Goal: Find specific page/section: Find specific page/section

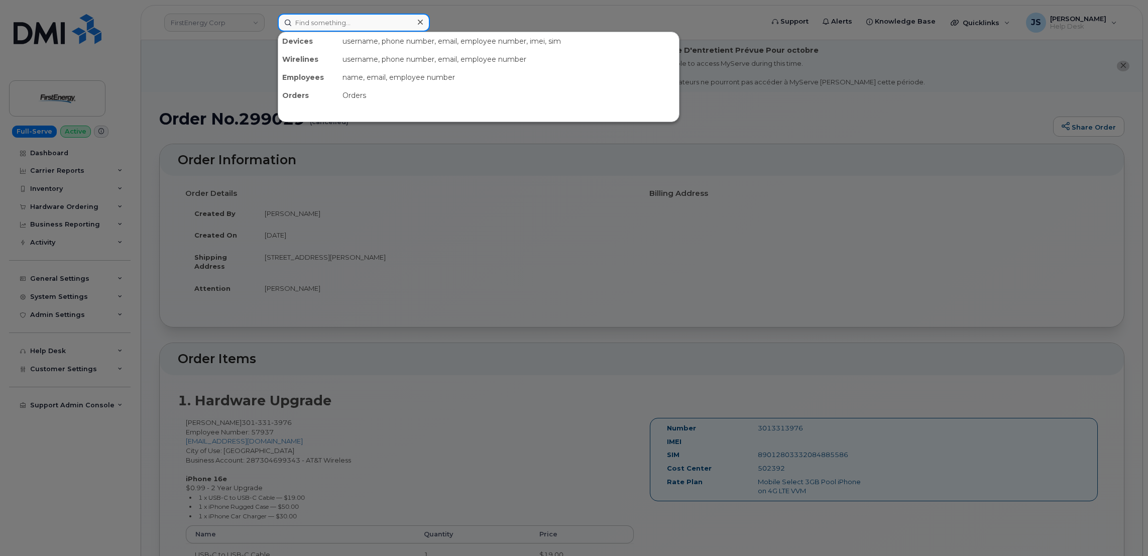
paste input "9144036189"
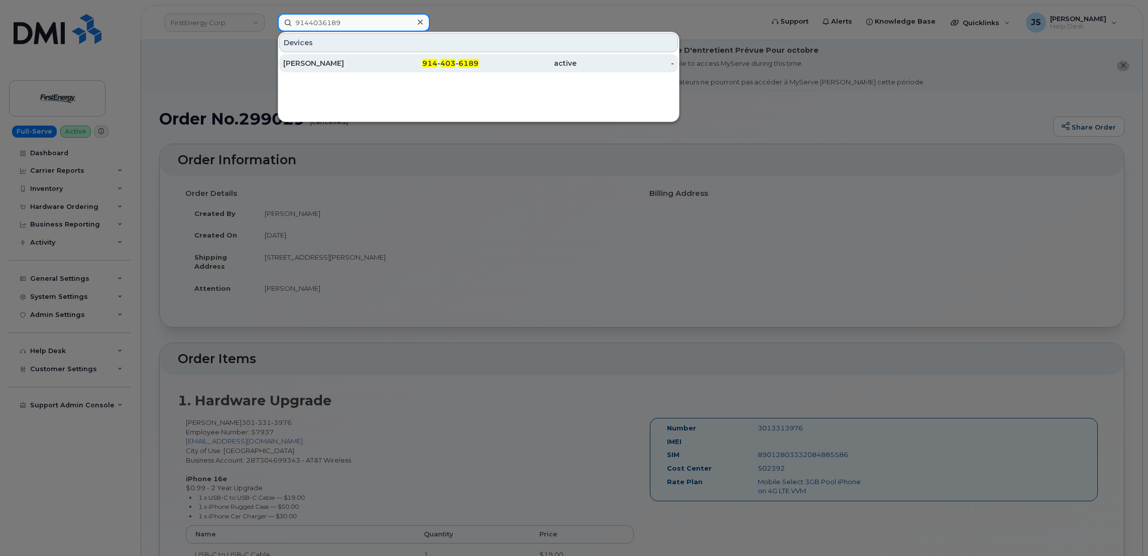
type input "9144036189"
click at [344, 71] on div "ELPIDIO MANJARREZ" at bounding box center [332, 63] width 98 height 18
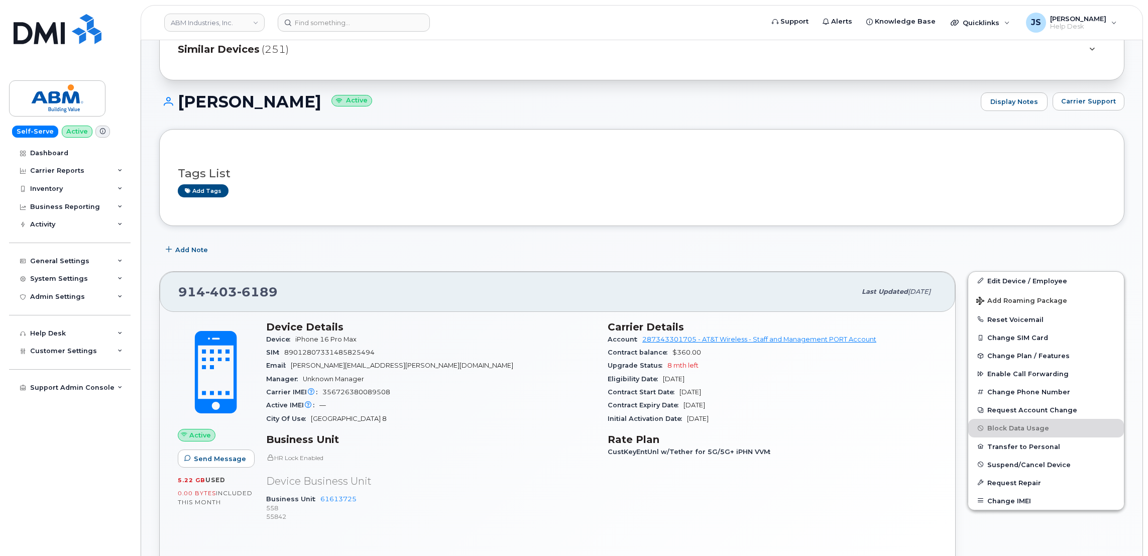
scroll to position [151, 0]
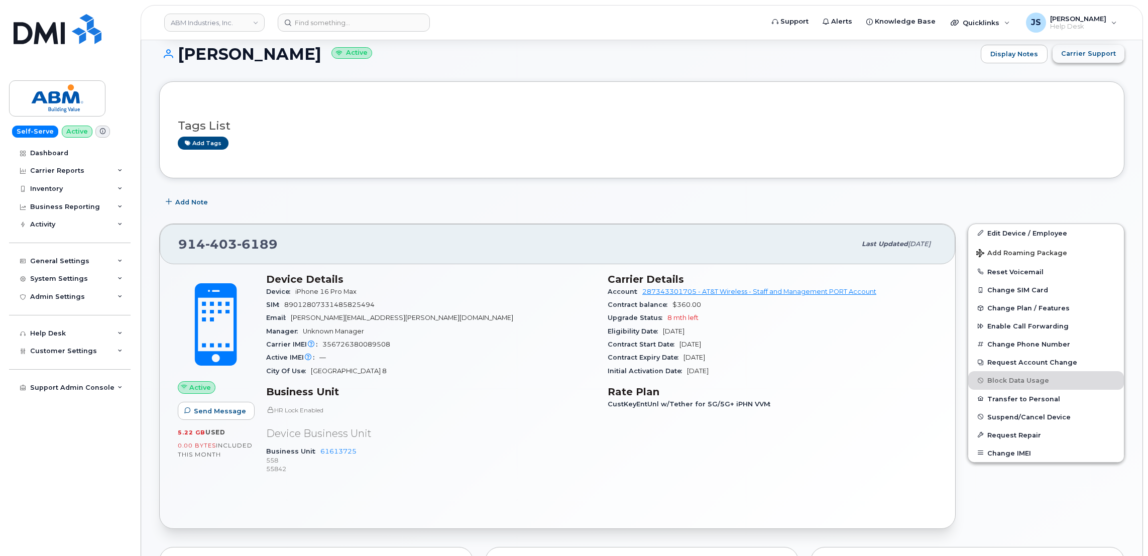
click at [1098, 60] on button "Carrier Support" at bounding box center [1089, 54] width 72 height 18
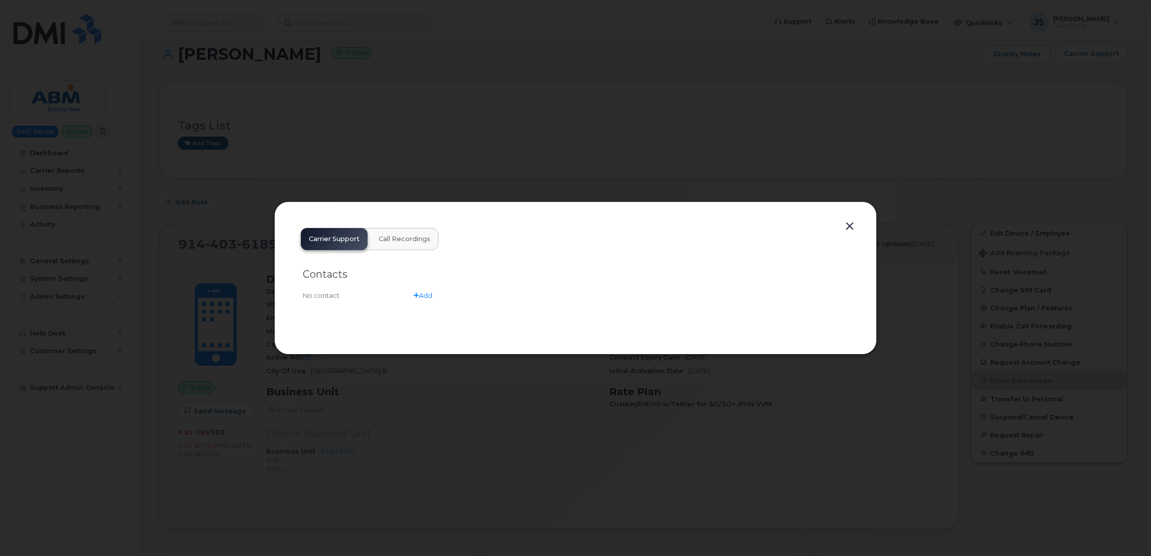
click at [848, 227] on button "button" at bounding box center [849, 226] width 15 height 14
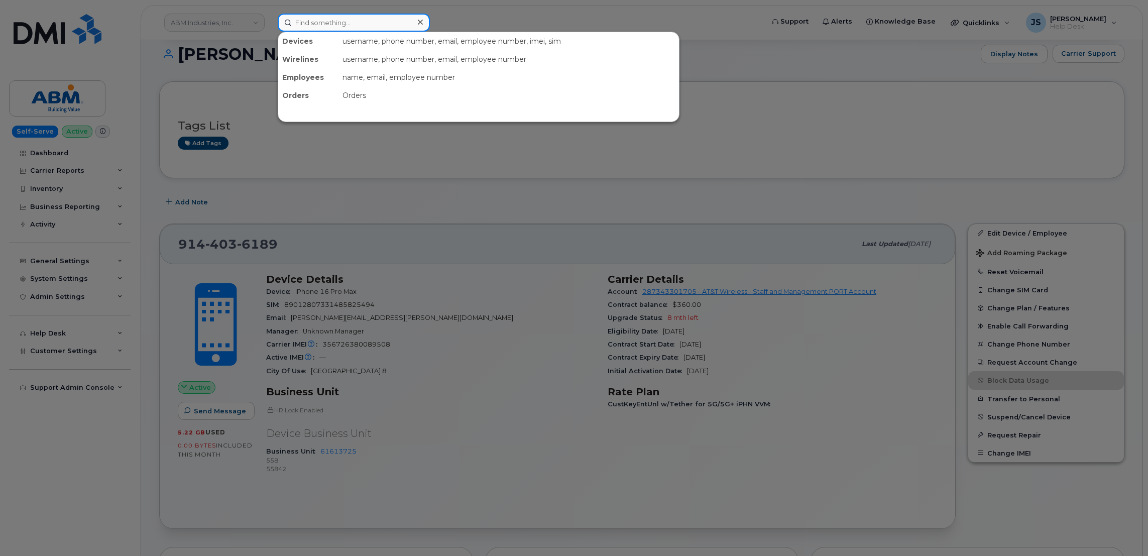
paste input "4073502117"
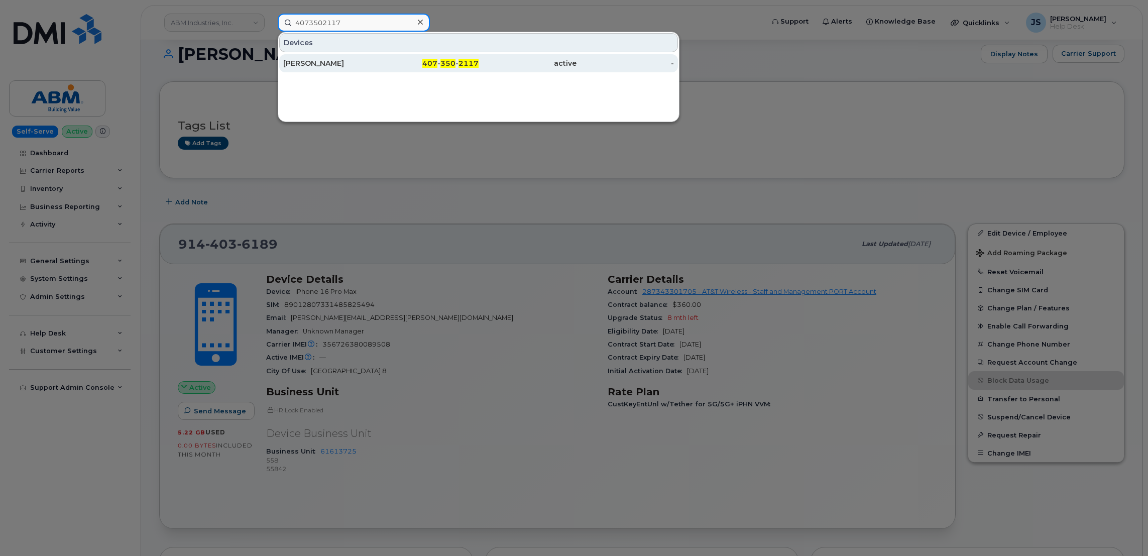
type input "4073502117"
click at [327, 61] on div "[PERSON_NAME]" at bounding box center [332, 63] width 98 height 10
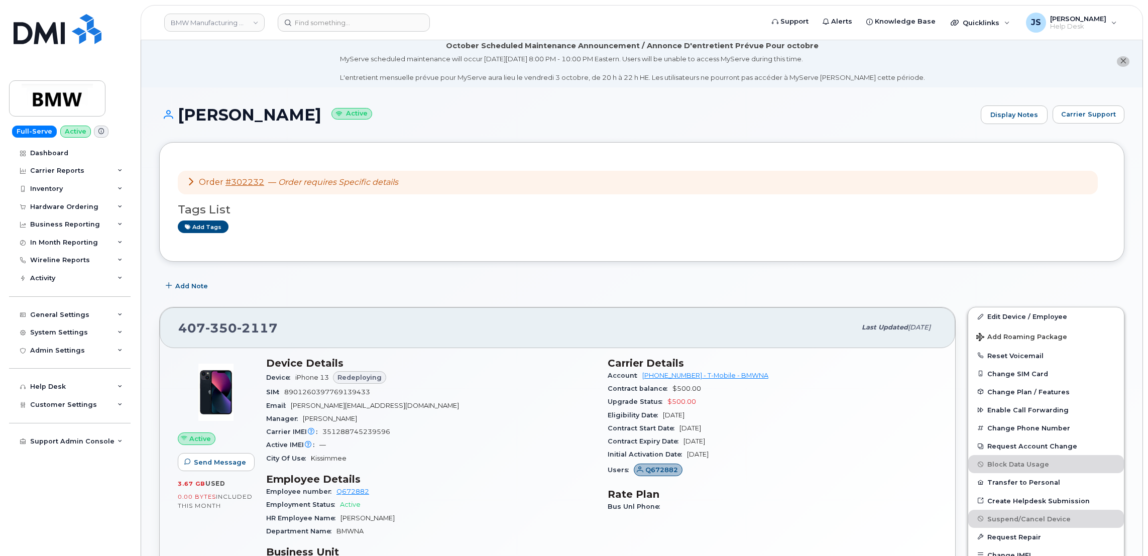
scroll to position [75, 0]
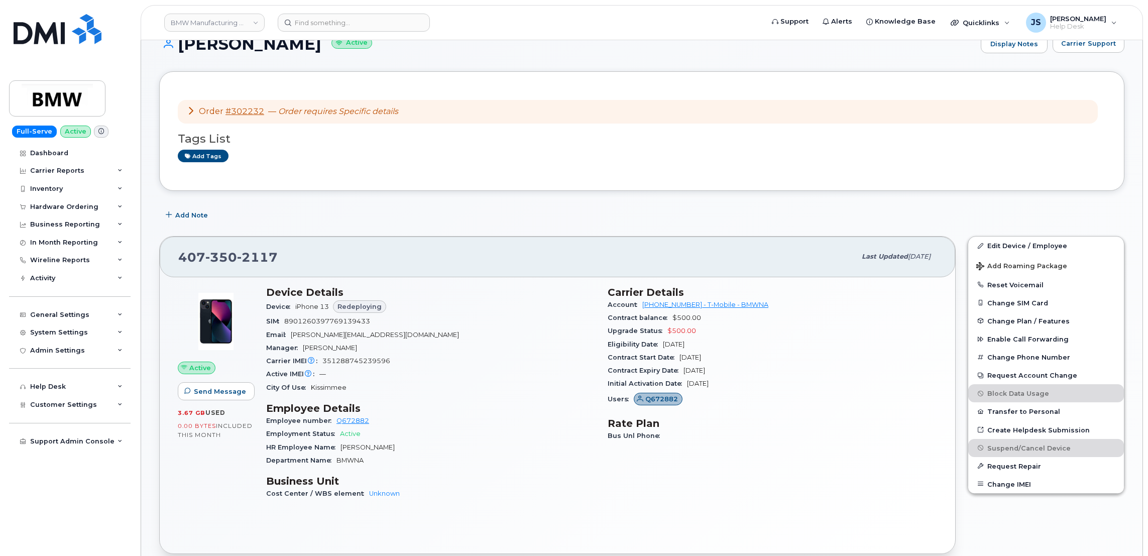
click at [685, 348] on span "[DATE]" at bounding box center [674, 345] width 22 height 8
drag, startPoint x: 687, startPoint y: 348, endPoint x: 744, endPoint y: 358, distance: 58.1
click at [744, 358] on div "Contract Start Date [DATE]" at bounding box center [772, 357] width 329 height 13
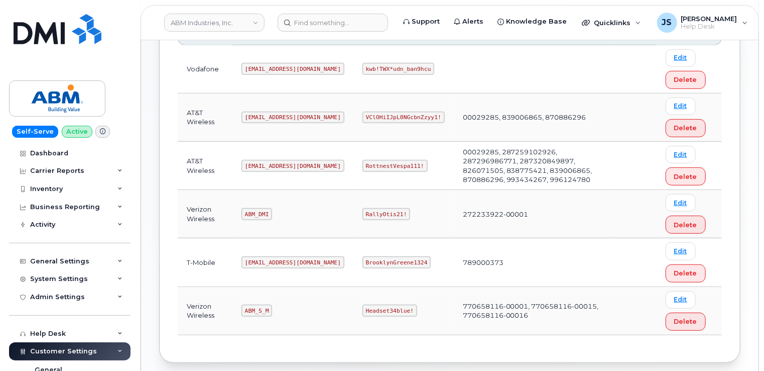
scroll to position [241, 0]
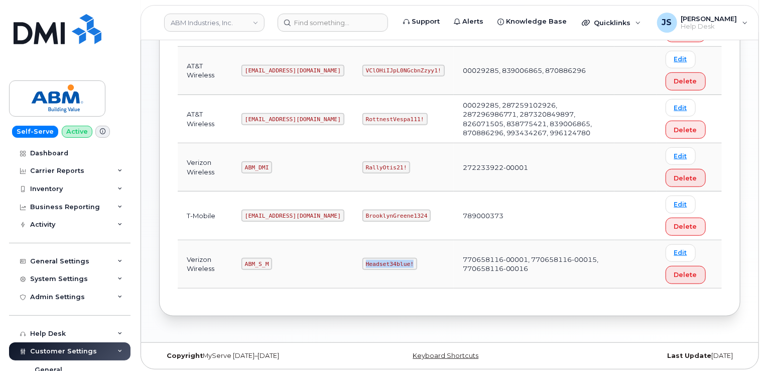
drag, startPoint x: 373, startPoint y: 260, endPoint x: 329, endPoint y: 259, distance: 43.7
click at [363, 259] on code "Headset34blue!" at bounding box center [390, 264] width 55 height 12
copy code "Headset34blue!"
